Goal: Information Seeking & Learning: Learn about a topic

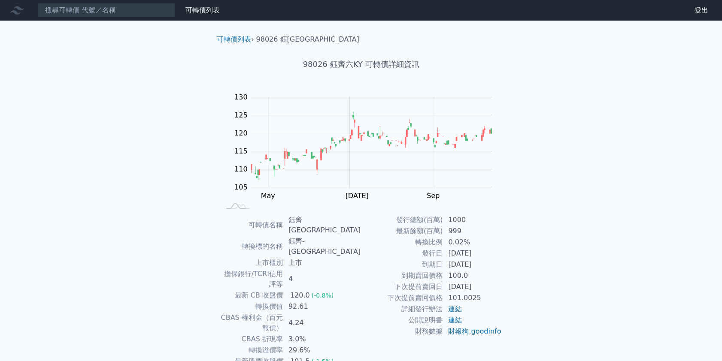
click at [200, 16] on div "可轉債列表 財務數據" at bounding box center [111, 10] width 223 height 15
click at [200, 13] on link "可轉債列表" at bounding box center [202, 10] width 34 height 8
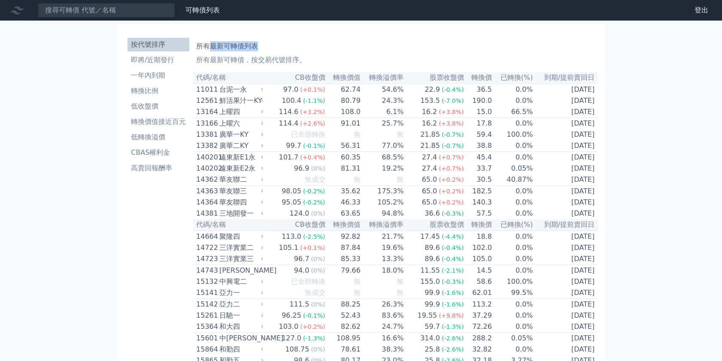
drag, startPoint x: 217, startPoint y: 47, endPoint x: 210, endPoint y: 47, distance: 7.7
click at [210, 47] on h1 "所有最新可轉債列表" at bounding box center [395, 46] width 398 height 10
click at [267, 43] on h1 "所有最新可轉債列表" at bounding box center [395, 46] width 398 height 10
click at [265, 47] on h1 "所有最新可轉債列表" at bounding box center [395, 46] width 398 height 10
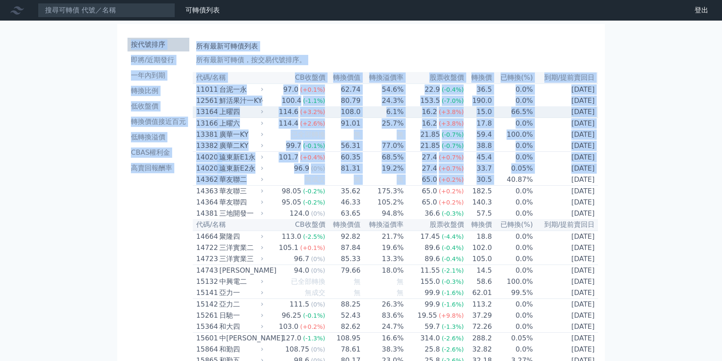
drag, startPoint x: 121, startPoint y: 51, endPoint x: 570, endPoint y: 203, distance: 473.9
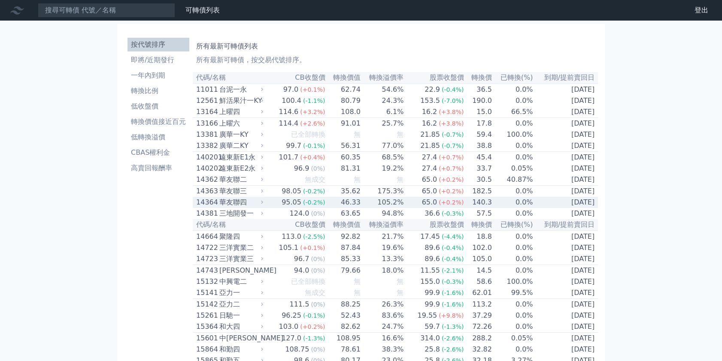
click at [583, 206] on td "[DATE]" at bounding box center [565, 202] width 65 height 11
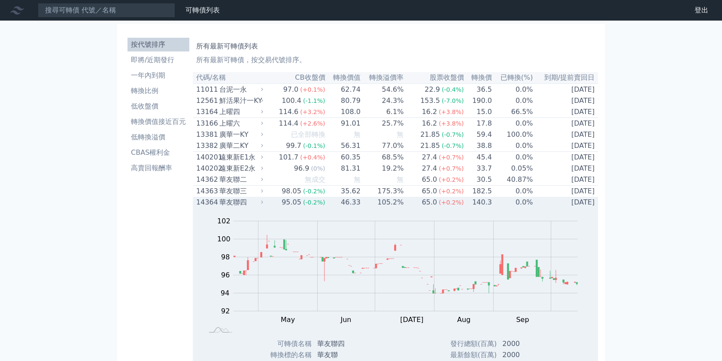
click at [265, 208] on div "14364 華友聯四" at bounding box center [230, 202] width 69 height 10
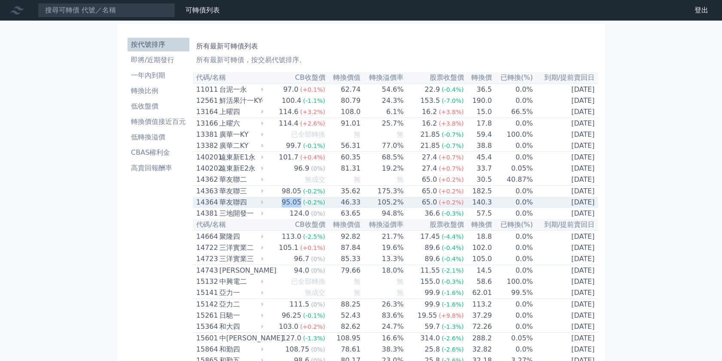
click at [265, 208] on div "14364 華友聯四" at bounding box center [230, 202] width 69 height 10
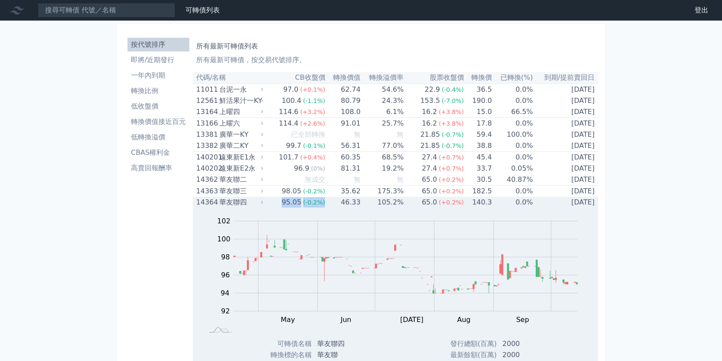
click at [265, 208] on div "14364 華友聯四" at bounding box center [230, 202] width 69 height 10
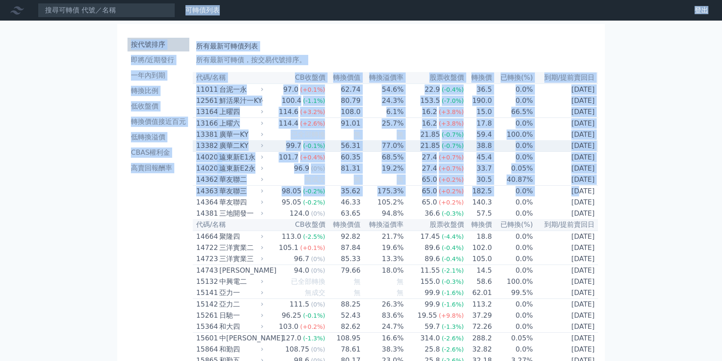
drag, startPoint x: 246, startPoint y: 113, endPoint x: 627, endPoint y: 206, distance: 391.5
